Goal: Transaction & Acquisition: Purchase product/service

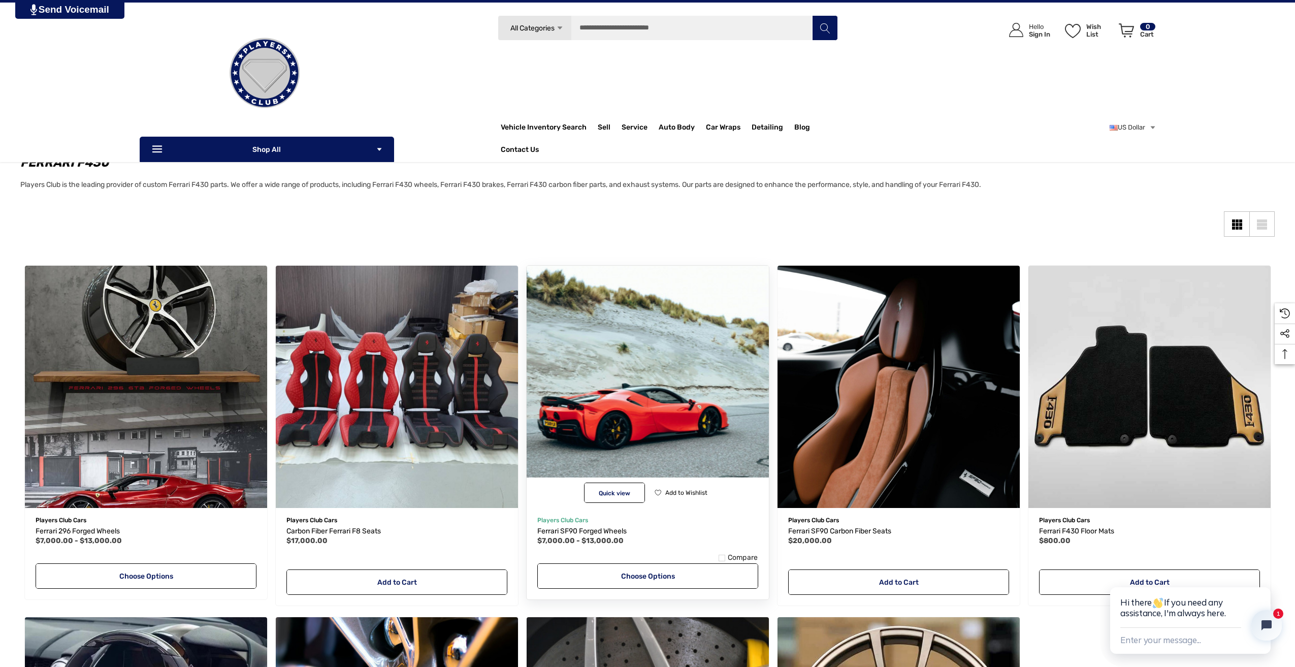
scroll to position [51, 0]
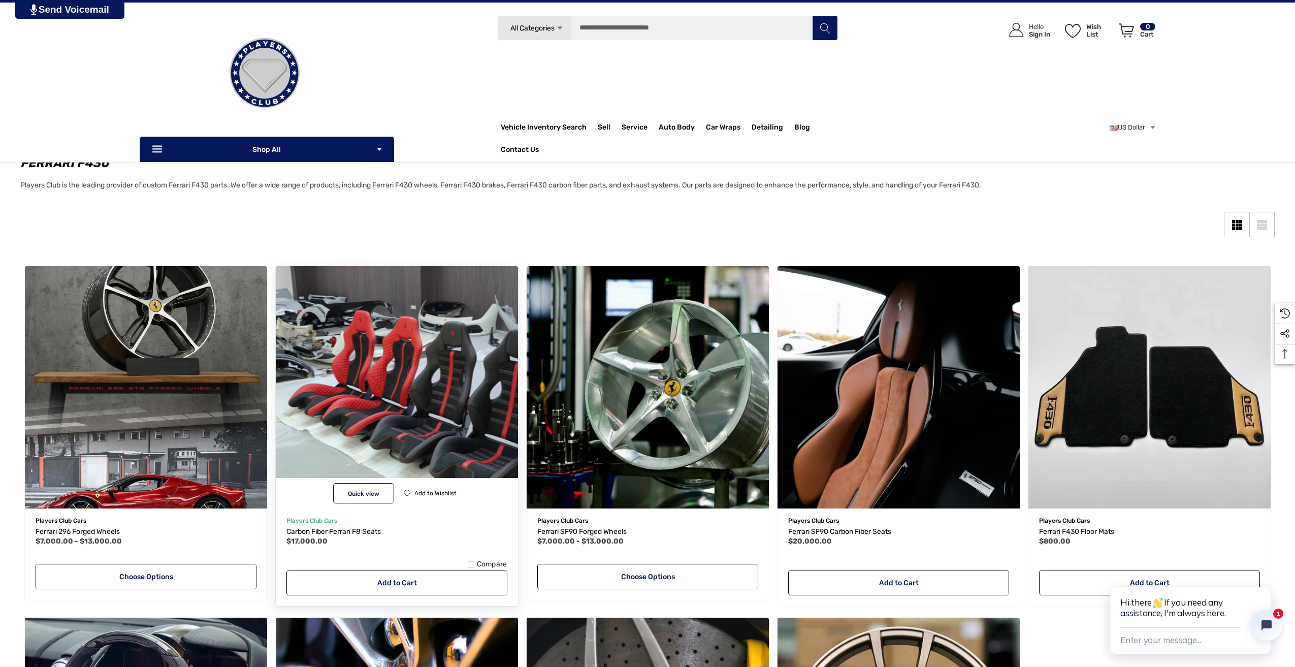
click at [340, 373] on img "Carbon Fiber Ferrari F8 Seats,$17,000.00\a" at bounding box center [396, 387] width 267 height 267
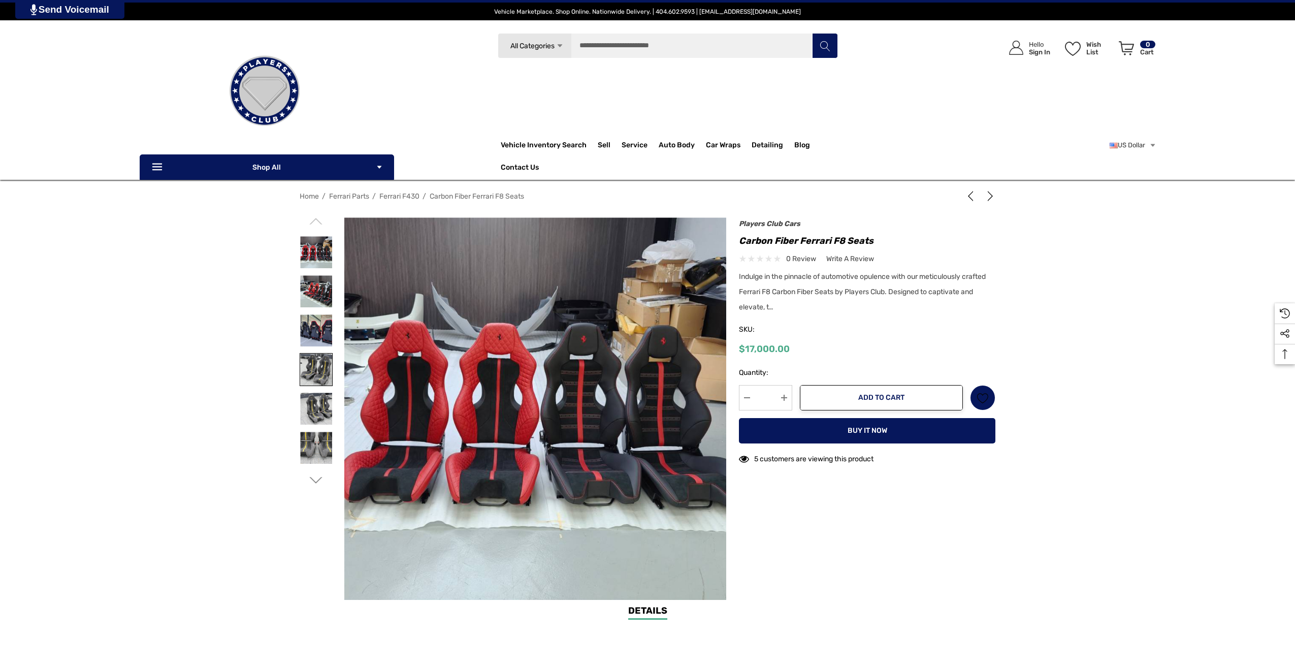
click at [314, 362] on img at bounding box center [316, 369] width 32 height 32
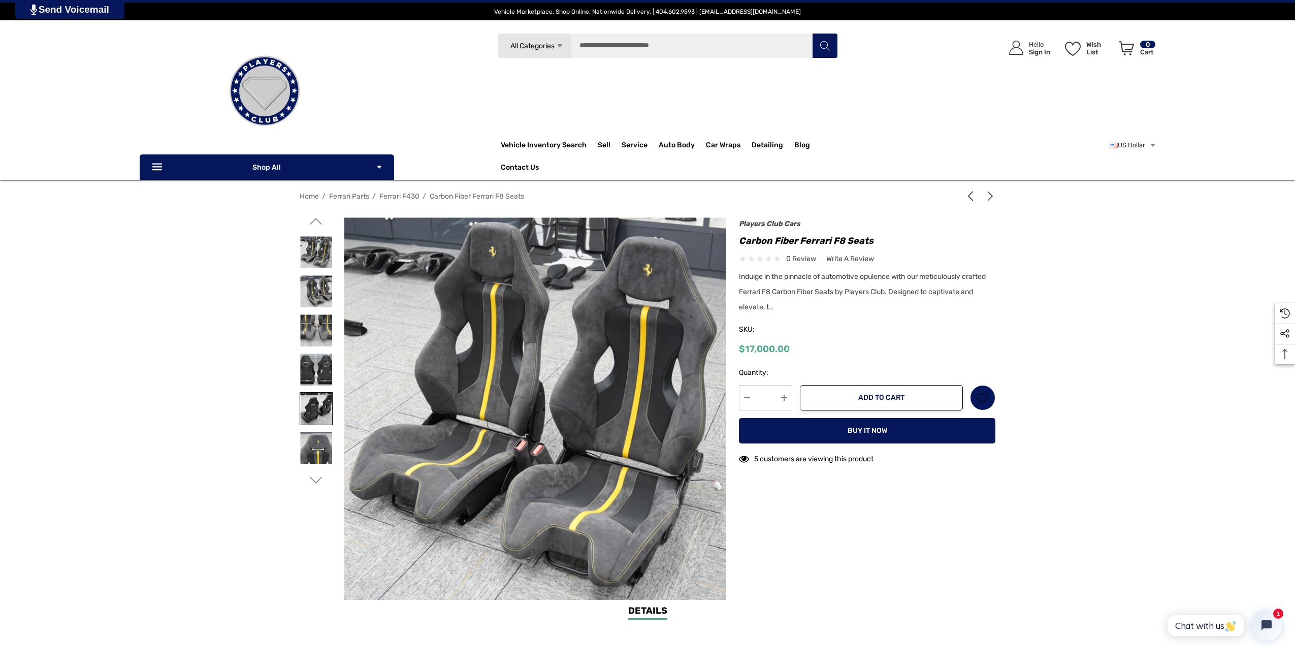
click at [320, 413] on img at bounding box center [316, 408] width 32 height 32
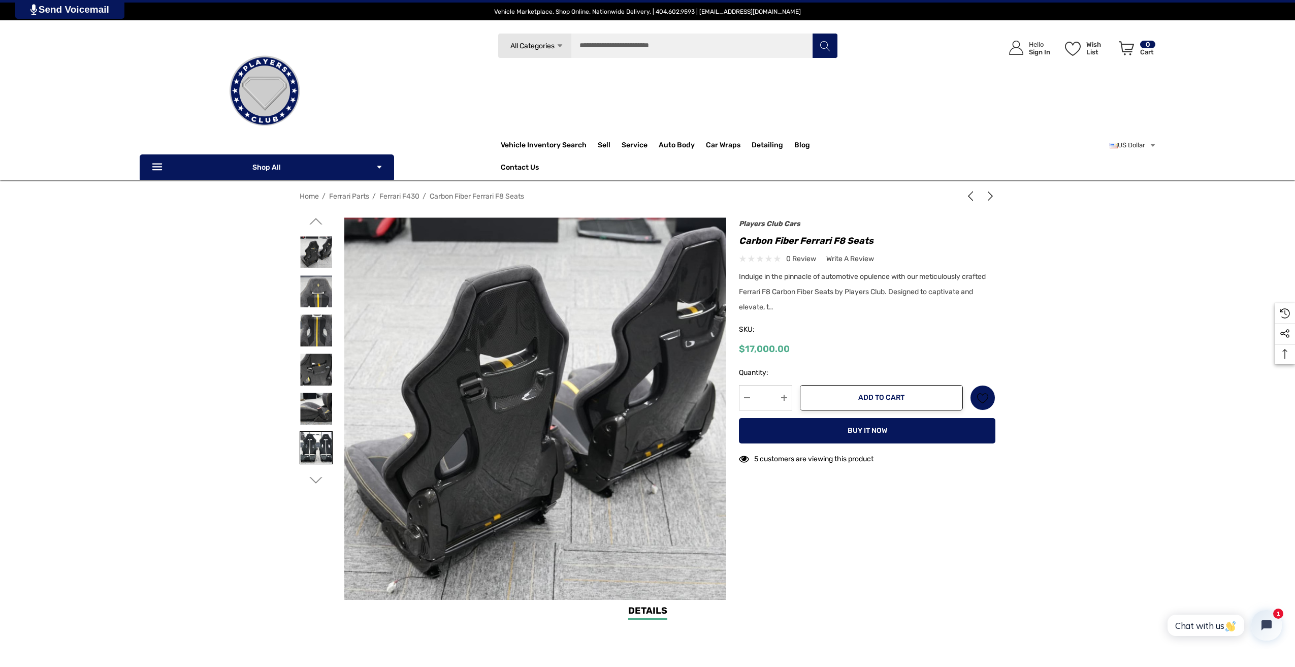
click at [324, 449] on img at bounding box center [316, 448] width 32 height 32
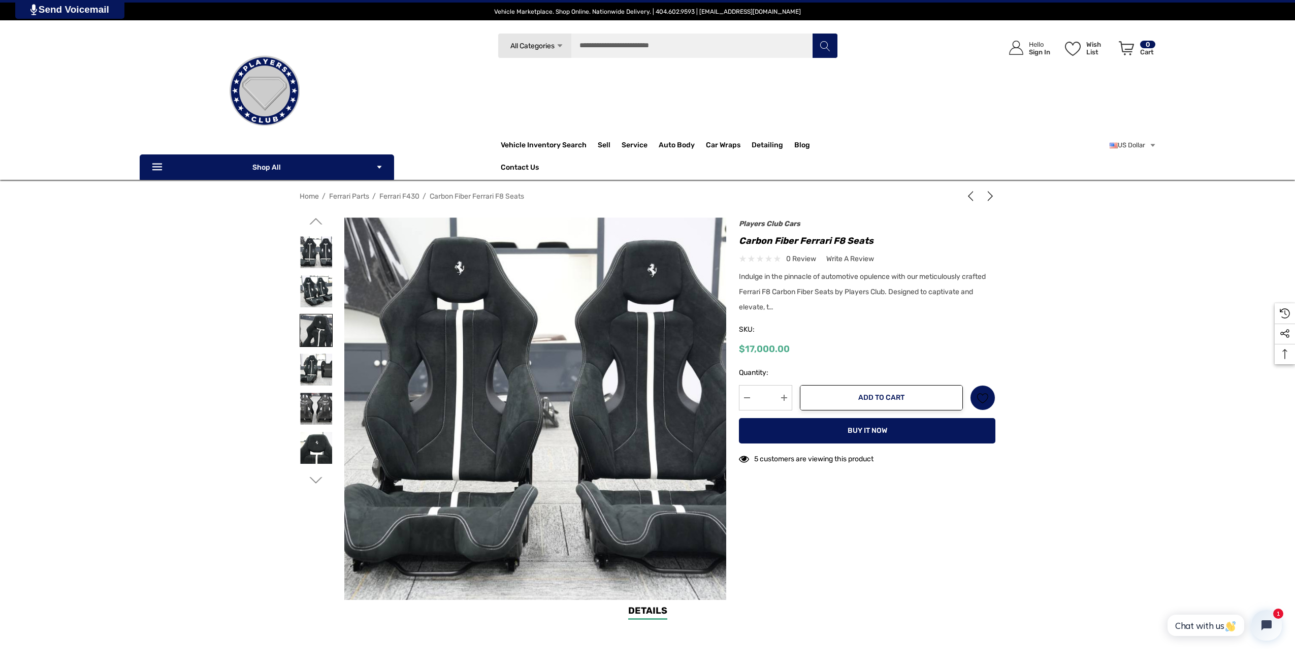
click at [314, 343] on img at bounding box center [316, 330] width 32 height 32
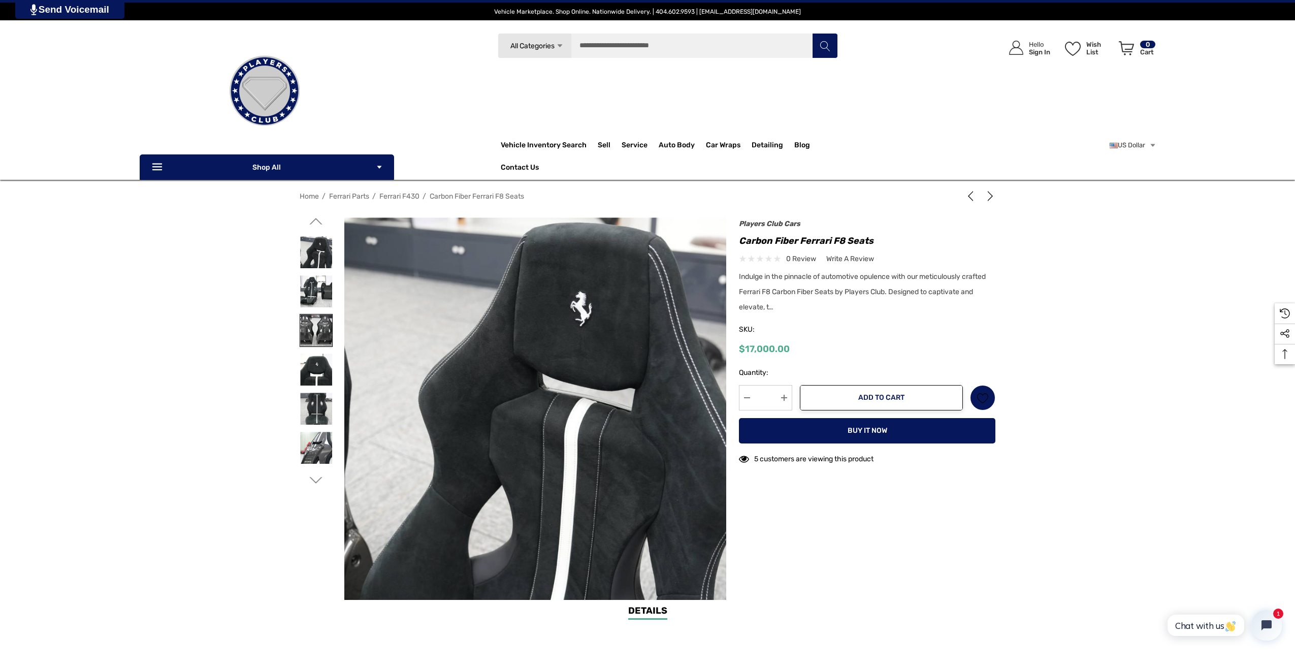
click at [316, 328] on img at bounding box center [316, 330] width 32 height 32
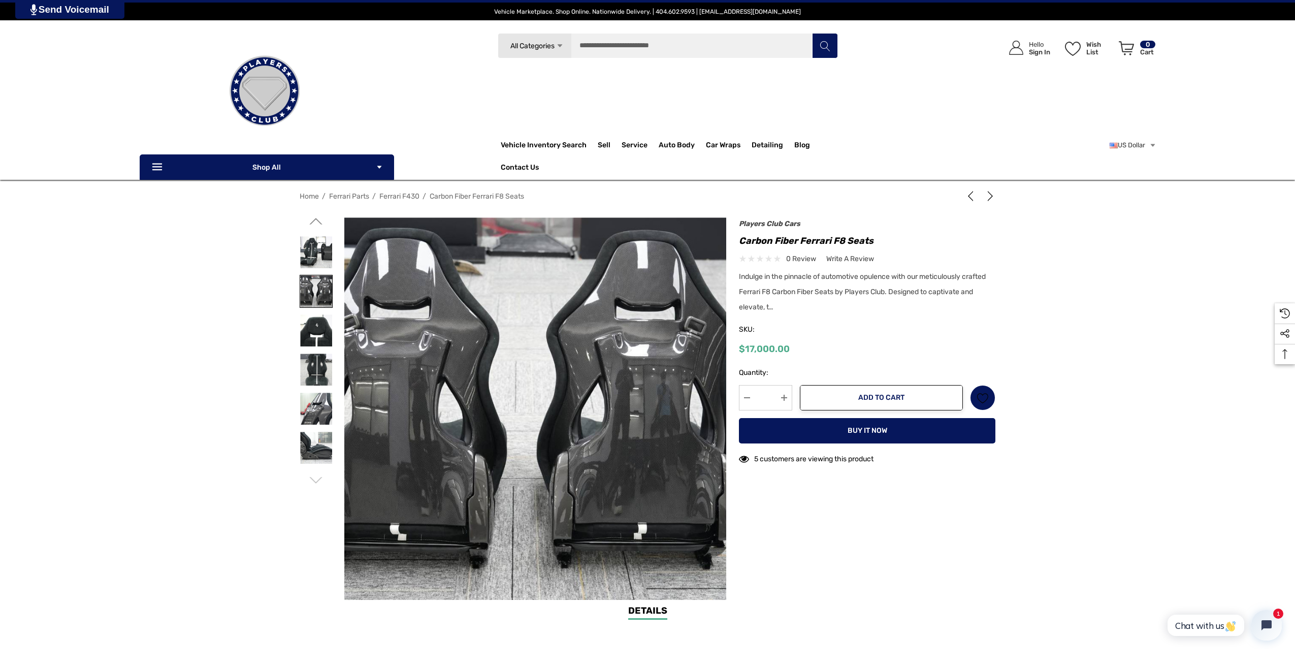
click at [314, 281] on img at bounding box center [316, 291] width 32 height 32
click at [314, 275] on link at bounding box center [316, 291] width 33 height 33
click at [332, 361] on img at bounding box center [316, 369] width 32 height 32
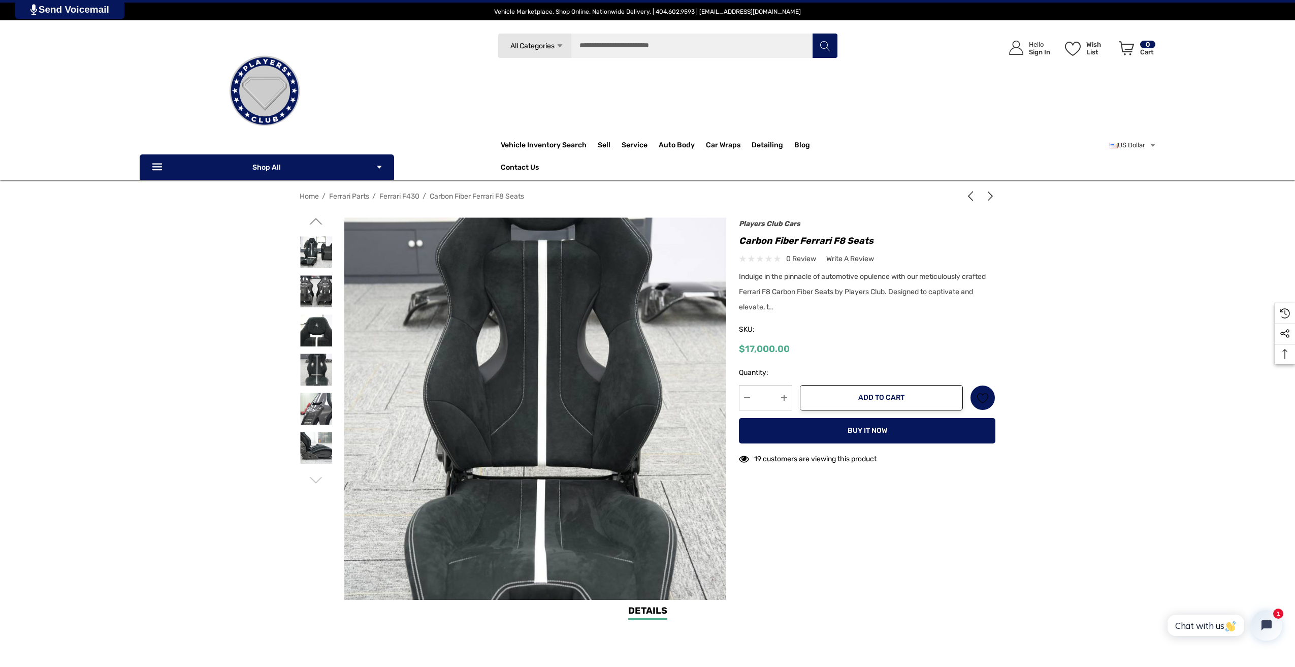
click at [335, 397] on div at bounding box center [322, 351] width 45 height 269
click at [326, 445] on img at bounding box center [316, 448] width 32 height 32
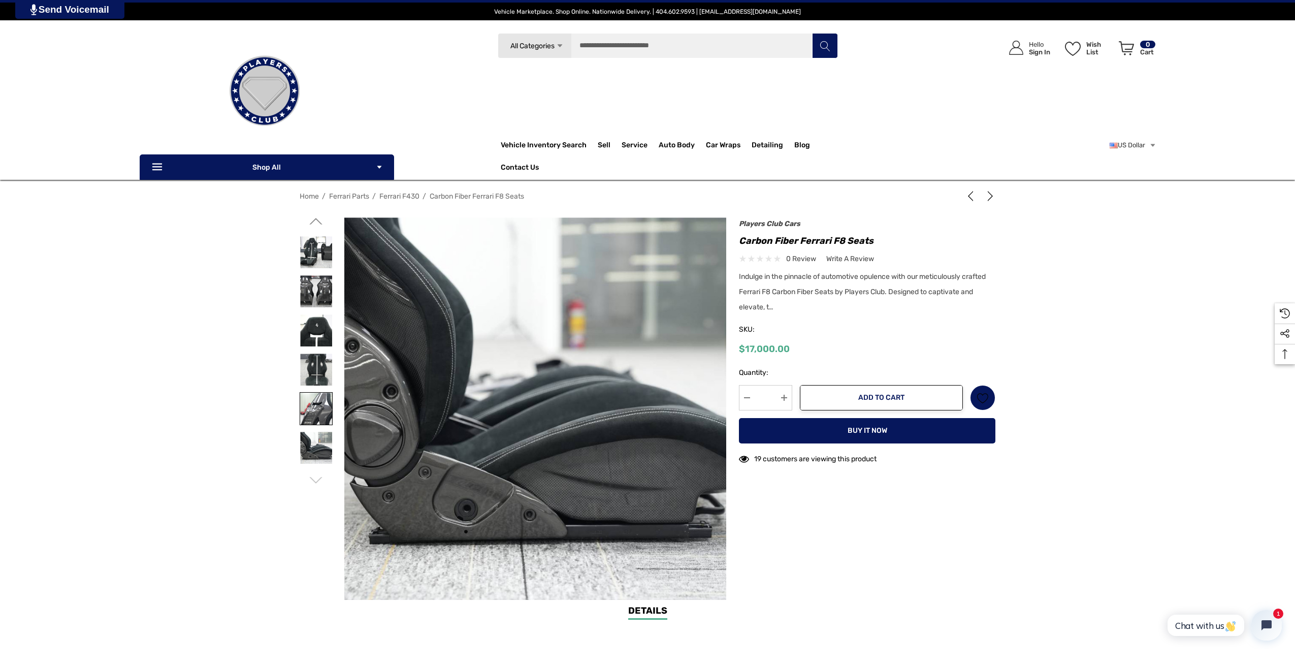
click at [327, 402] on img at bounding box center [316, 408] width 32 height 32
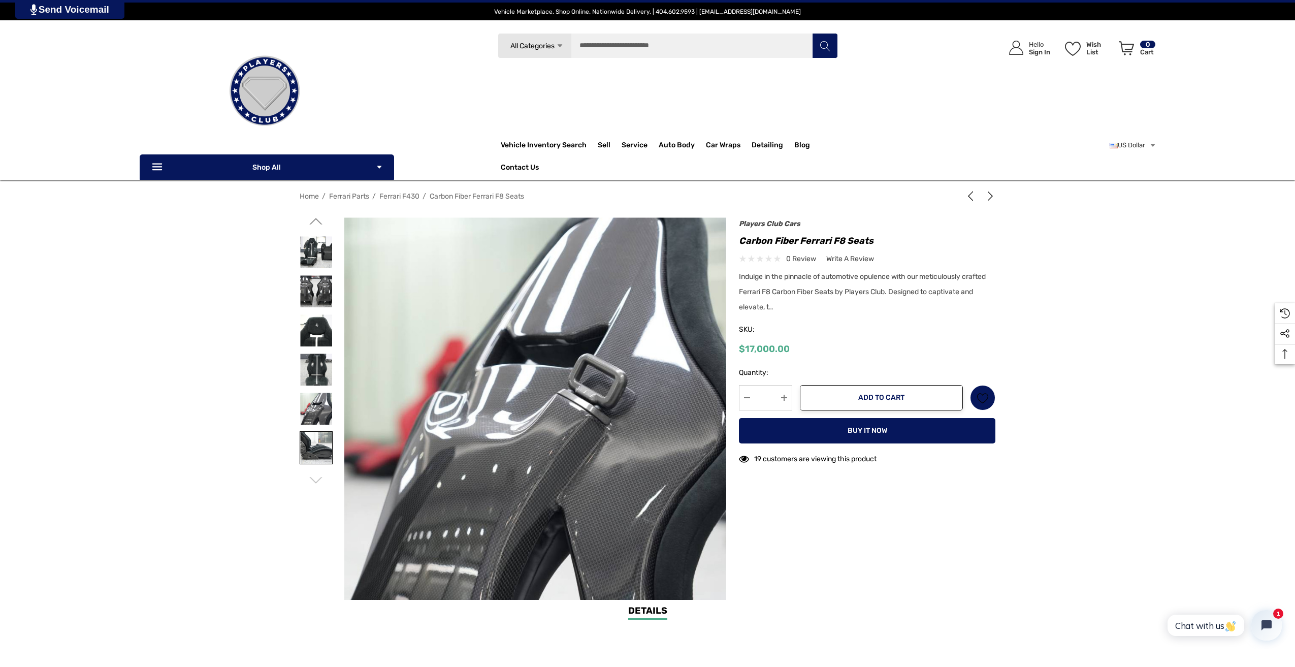
click at [329, 432] on link at bounding box center [316, 447] width 33 height 33
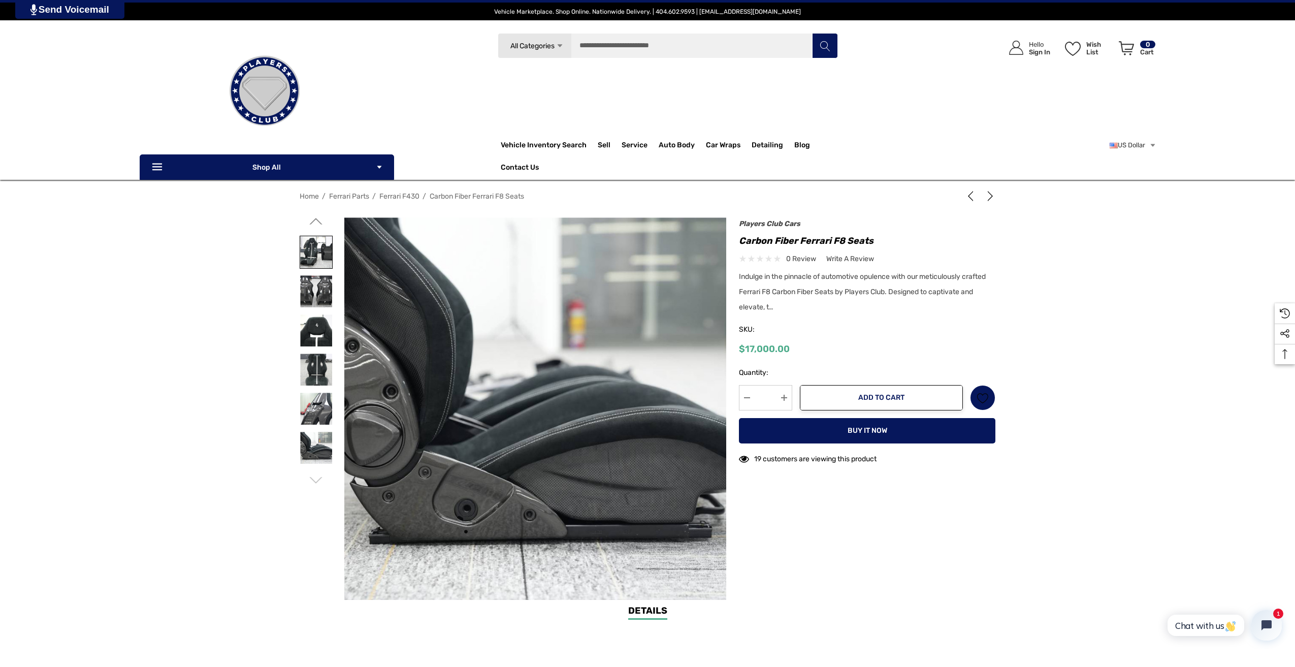
click at [303, 259] on img at bounding box center [316, 252] width 32 height 32
